Goal: Information Seeking & Learning: Learn about a topic

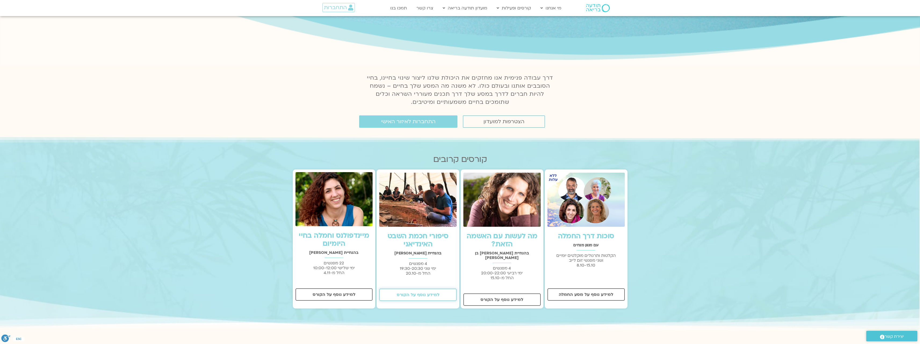
click at [426, 296] on span "למידע נוסף על הקורס" at bounding box center [418, 294] width 43 height 5
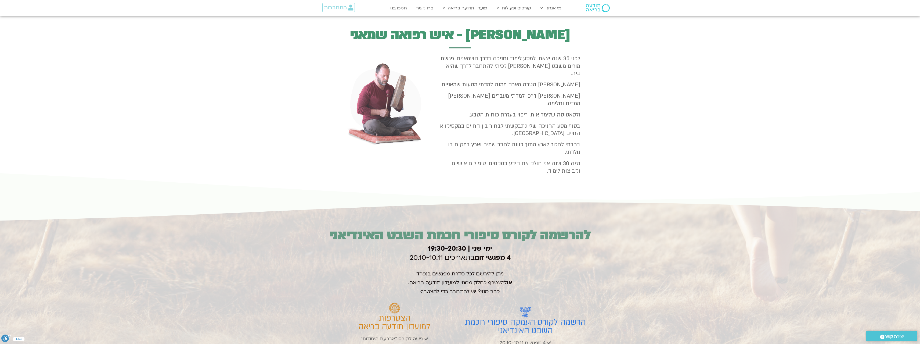
scroll to position [637, 0]
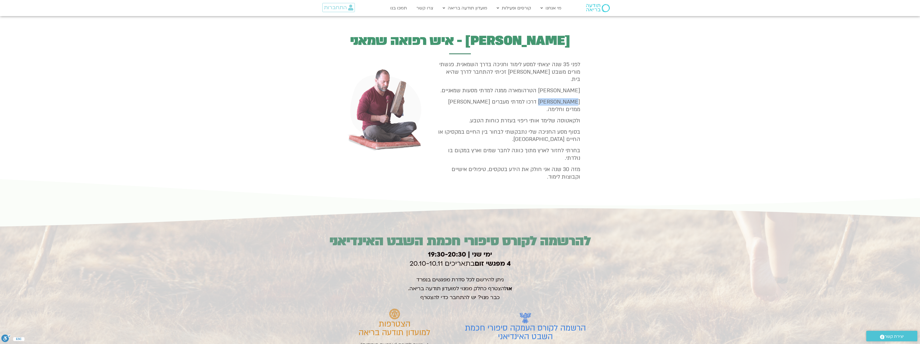
drag, startPoint x: 544, startPoint y: 101, endPoint x: 578, endPoint y: 101, distance: 34.1
click at [578, 101] on span "[PERSON_NAME] דרכו למדתי מעברים [PERSON_NAME] ממדים וחלימה." at bounding box center [514, 105] width 132 height 15
copy span "[PERSON_NAME]"
